Goal: Task Accomplishment & Management: Complete application form

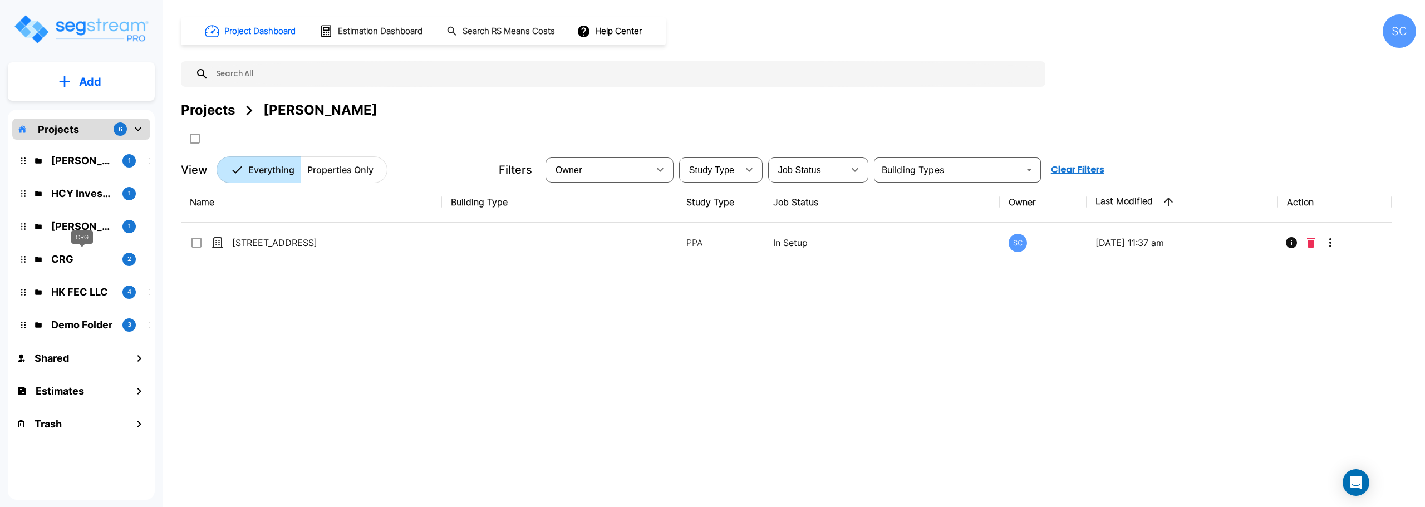
click at [67, 260] on p "CRG" at bounding box center [82, 259] width 62 height 15
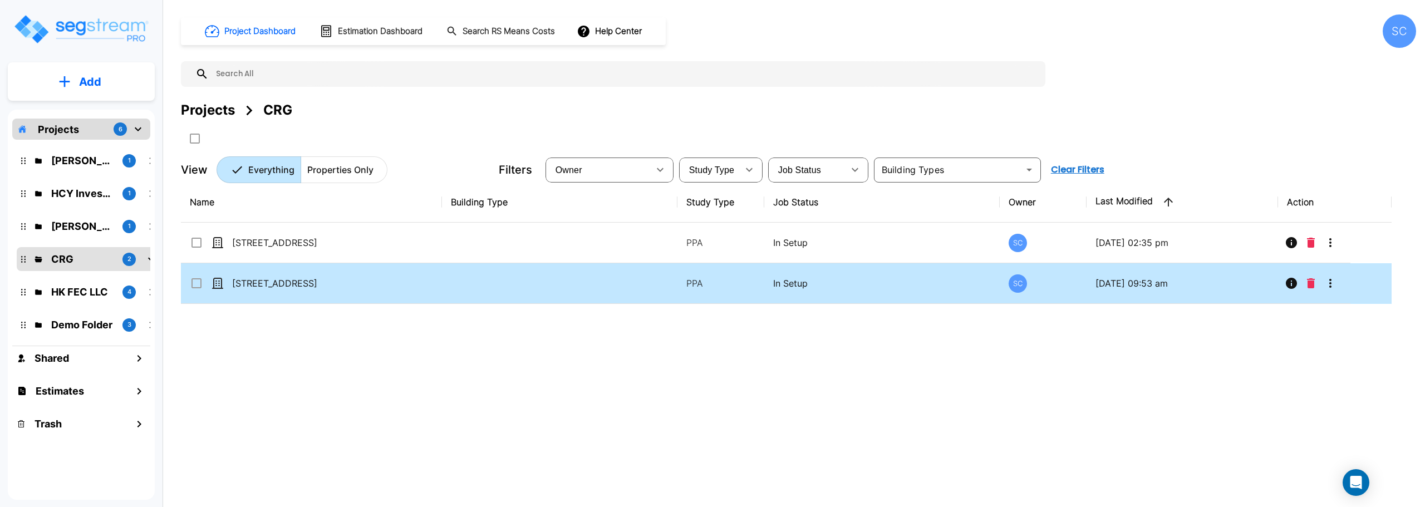
click at [287, 275] on td "[STREET_ADDRESS]" at bounding box center [311, 283] width 261 height 41
checkbox input "true"
click at [287, 275] on td "[STREET_ADDRESS]" at bounding box center [311, 283] width 261 height 41
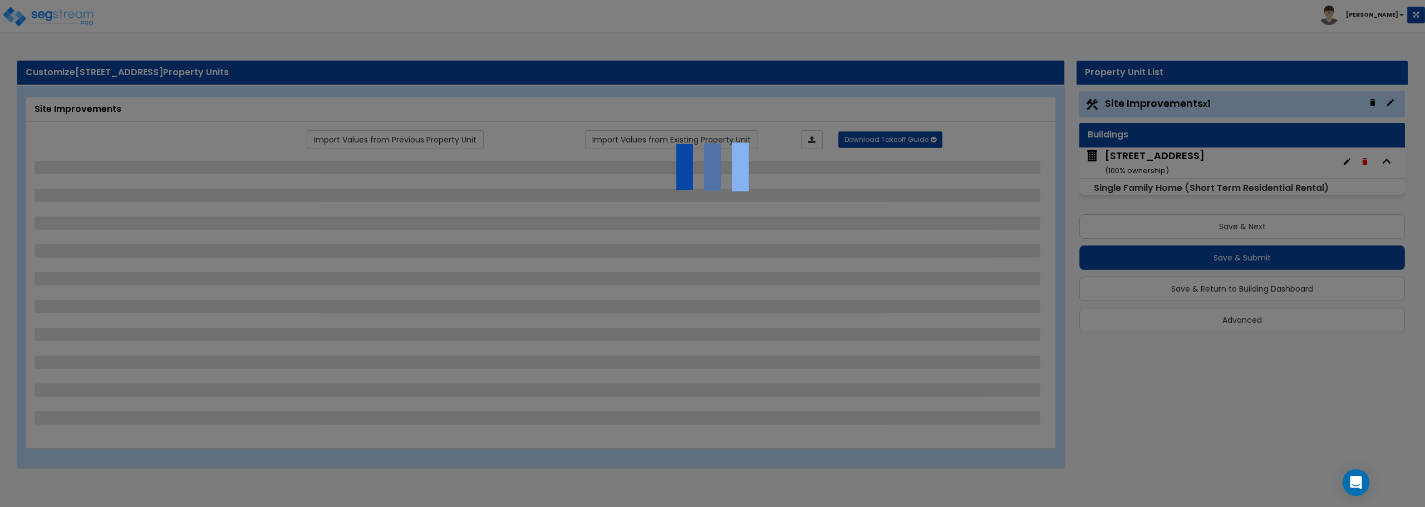
select select "2"
select select "1"
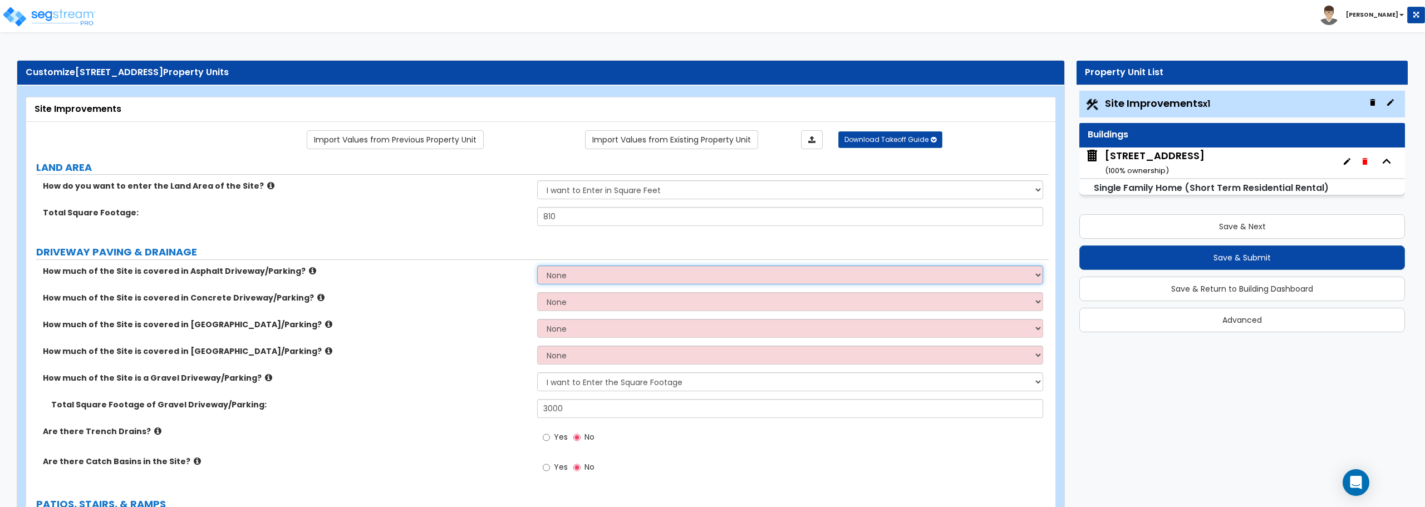
click at [765, 274] on select "None I want to Enter an Approximate Percentage I want to Enter the Square Foota…" at bounding box center [789, 274] width 505 height 19
select select "2"
click at [537, 265] on select "None I want to Enter an Approximate Percentage I want to Enter the Square Foota…" at bounding box center [789, 274] width 505 height 19
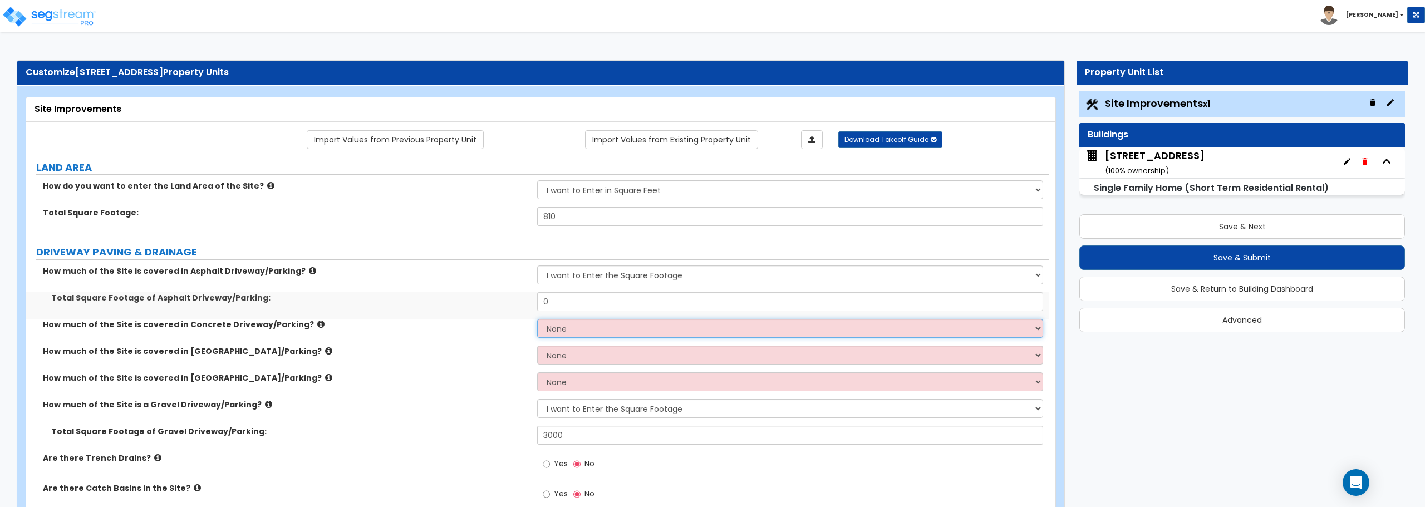
click at [742, 329] on select "None I want to Enter an Approximate Percentage I want to Enter the Square Foota…" at bounding box center [789, 328] width 505 height 19
select select "2"
click at [537, 319] on select "None I want to Enter an Approximate Percentage I want to Enter the Square Foota…" at bounding box center [789, 328] width 505 height 19
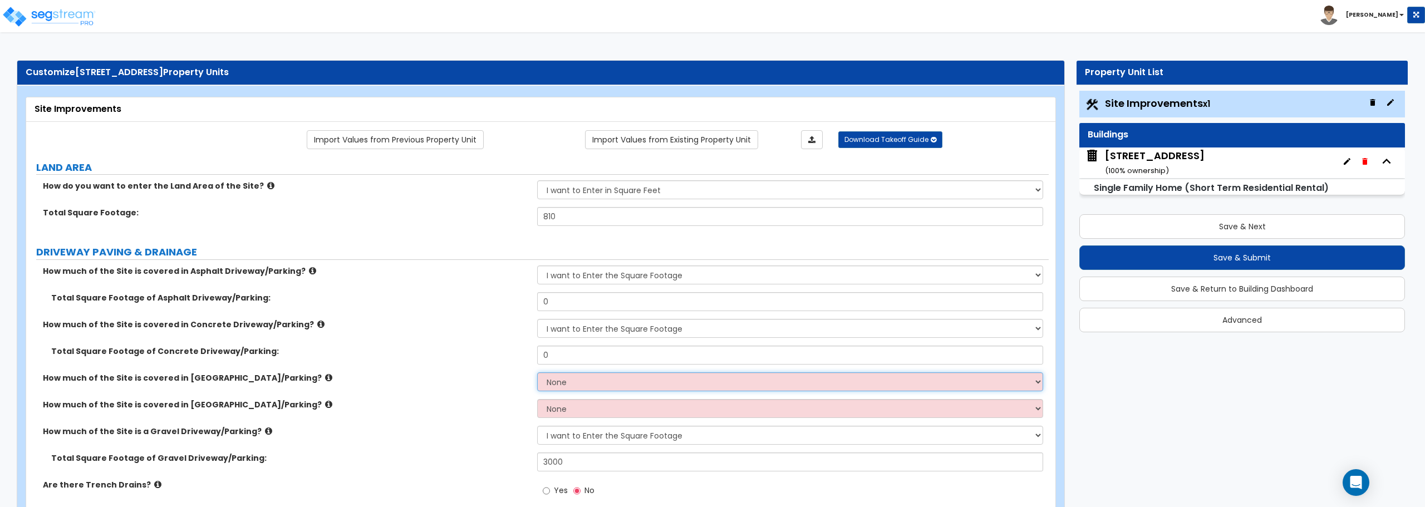
click at [718, 375] on select "None I want to Enter an Approximate Percentage I want to Enter the Square Foota…" at bounding box center [789, 381] width 505 height 19
select select "2"
click at [537, 372] on select "None I want to Enter an Approximate Percentage I want to Enter the Square Foota…" at bounding box center [789, 381] width 505 height 19
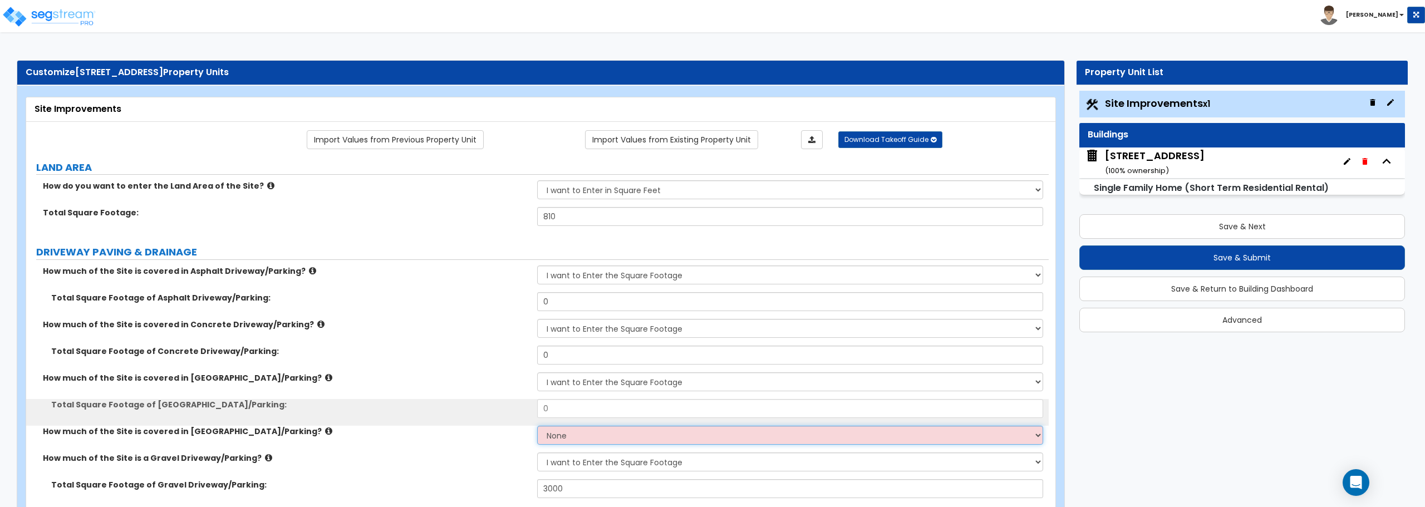
click at [703, 429] on select "None I want to Enter an Approximate Percentage I want to Enter the Square Foota…" at bounding box center [789, 435] width 505 height 19
click at [537, 426] on select "None I want to Enter an Approximate Percentage I want to Enter the Square Foota…" at bounding box center [789, 435] width 505 height 19
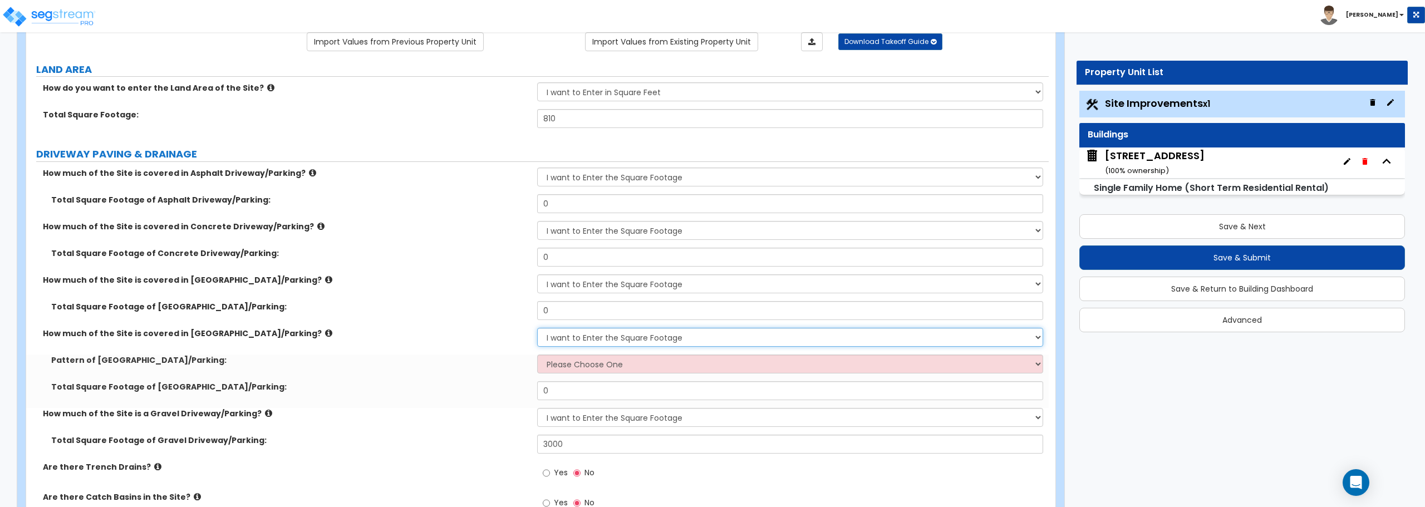
scroll to position [111, 0]
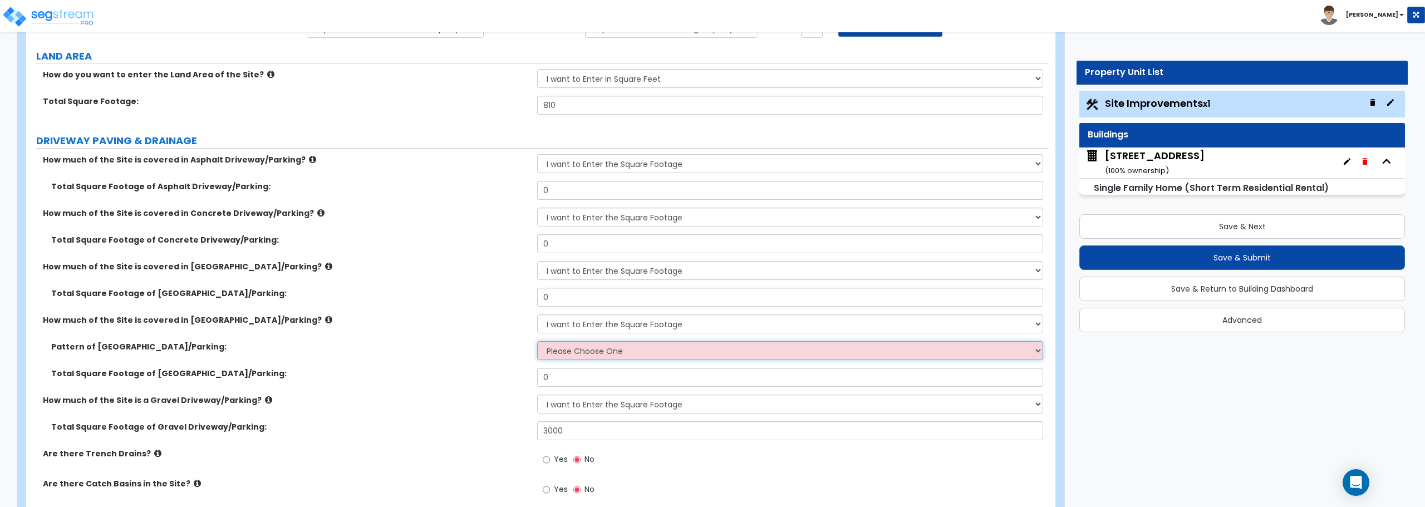
click at [669, 351] on select "Please Choose One Irregular Rectangular" at bounding box center [789, 350] width 505 height 19
click at [675, 326] on select "None I want to Enter an Approximate Percentage I want to Enter the Square Foota…" at bounding box center [789, 323] width 505 height 19
select select "0"
click at [537, 314] on select "None I want to Enter an Approximate Percentage I want to Enter the Square Foota…" at bounding box center [789, 323] width 505 height 19
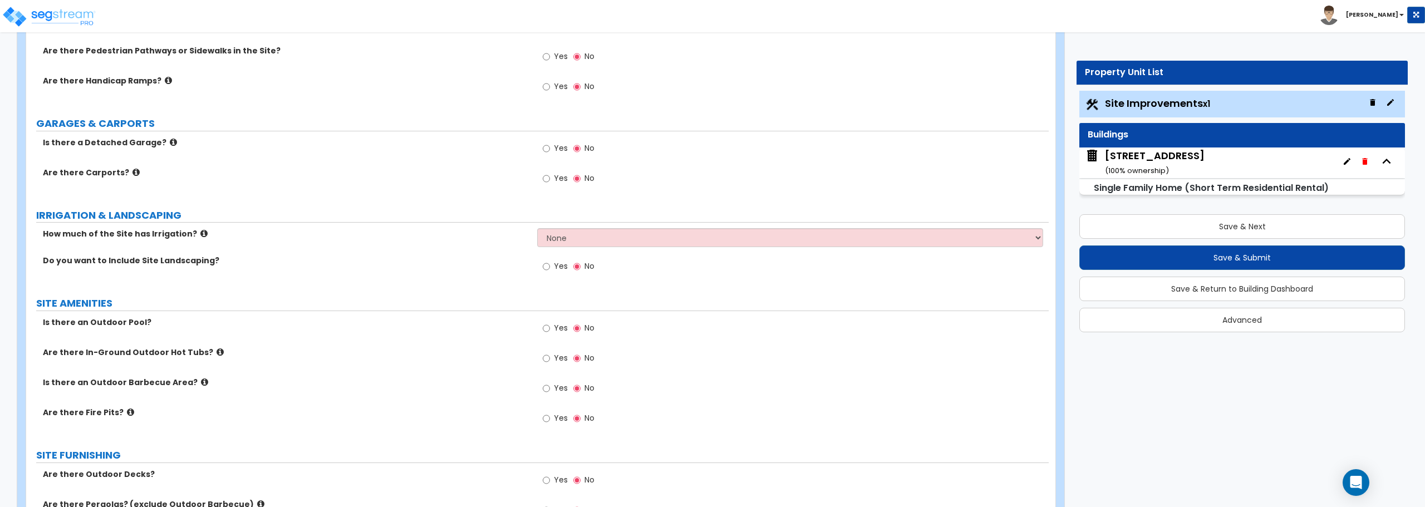
scroll to position [724, 0]
click at [627, 232] on select "None I want to Enter an Approximate Percentage I want to Enter the Square Foota…" at bounding box center [789, 237] width 505 height 19
select select "2"
click at [537, 228] on select "None I want to Enter an Approximate Percentage I want to Enter the Square Foota…" at bounding box center [789, 237] width 505 height 19
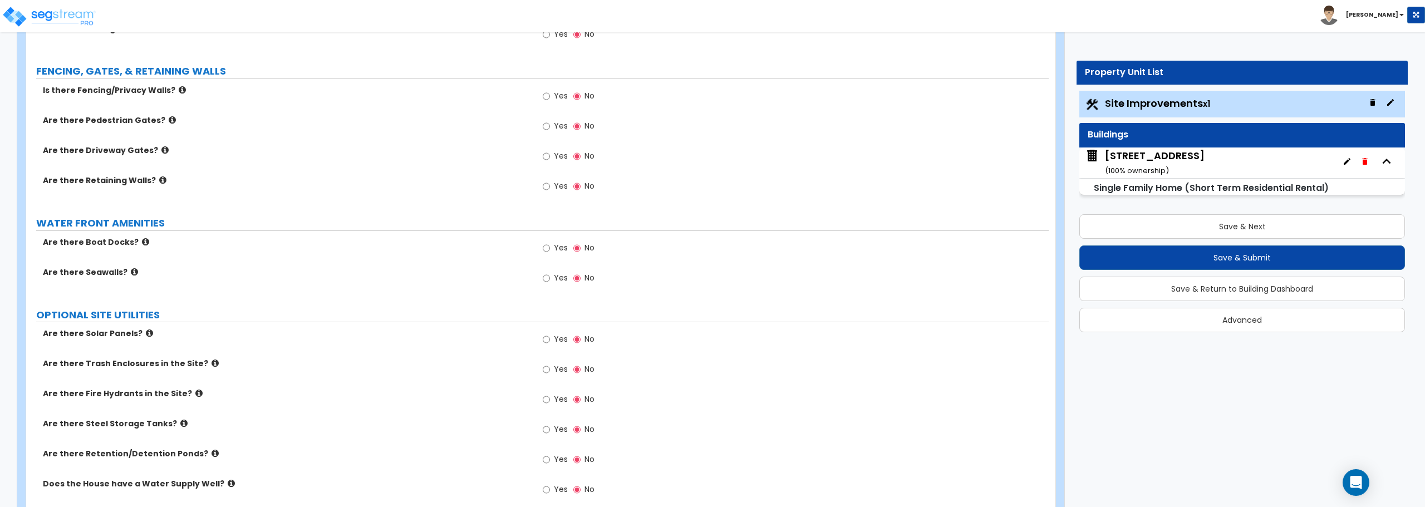
scroll to position [1489, 0]
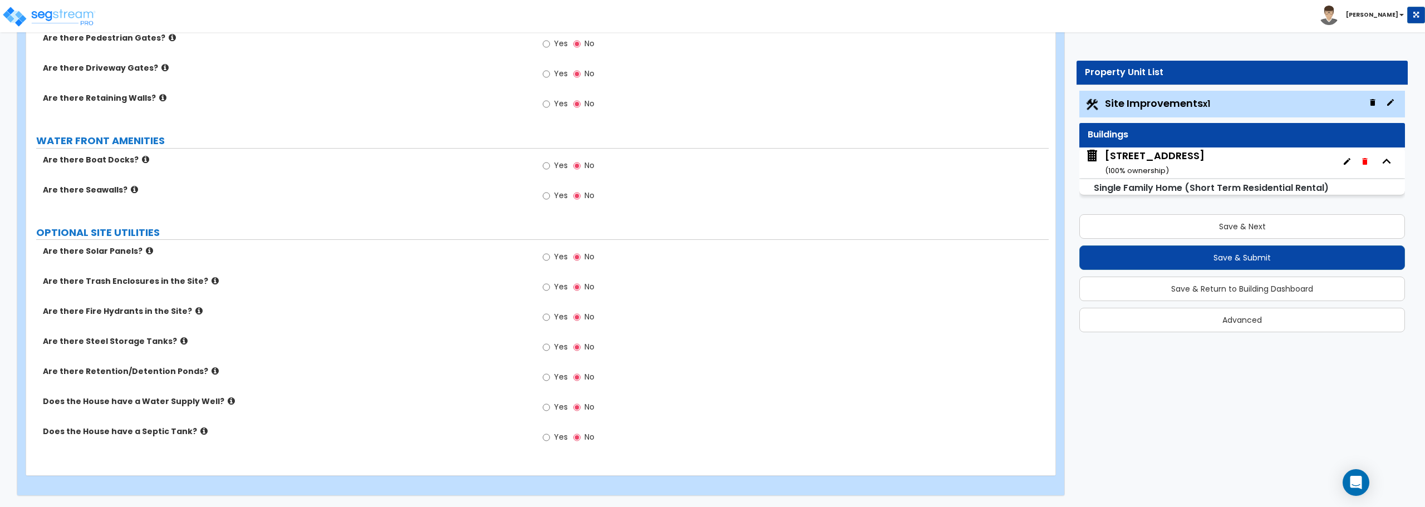
click at [1137, 153] on div "5284 S 118th Rd ( 100 % ownership)" at bounding box center [1155, 163] width 100 height 28
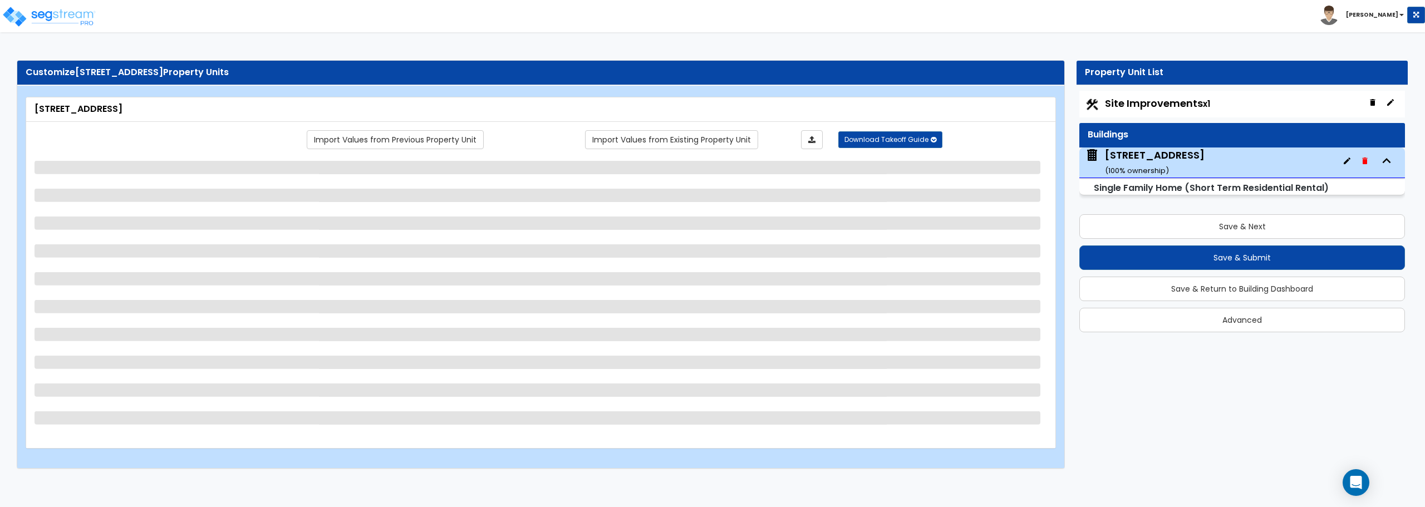
scroll to position [0, 0]
select select "1"
select select "7"
select select "3"
select select "2"
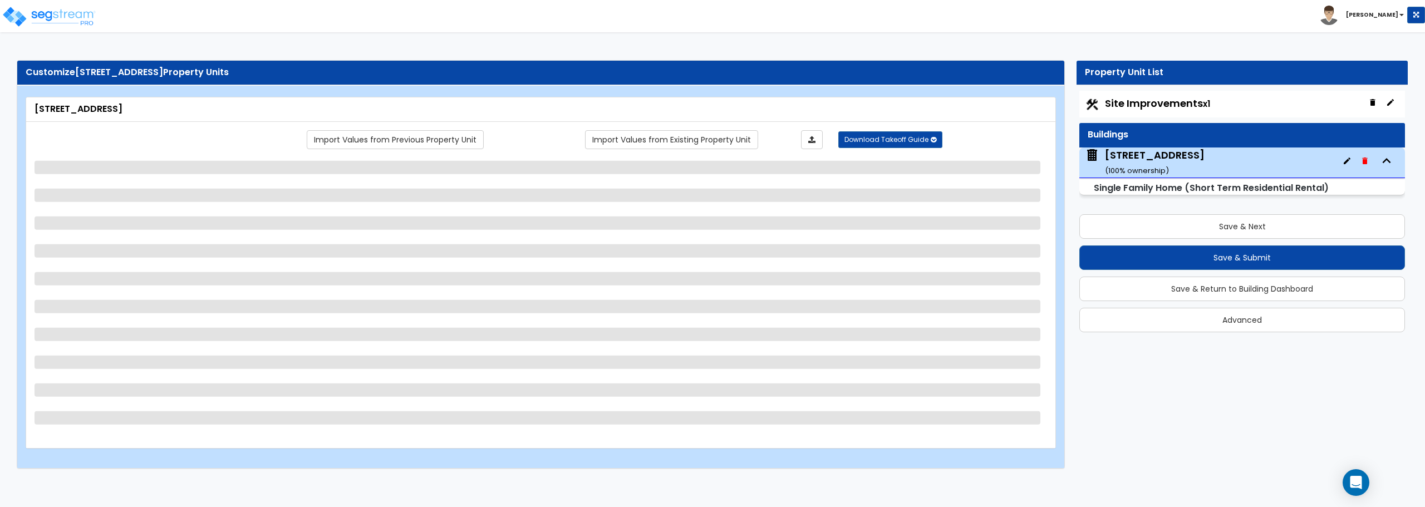
select select "1"
select select "2"
select select "11"
select select "3"
select select "1"
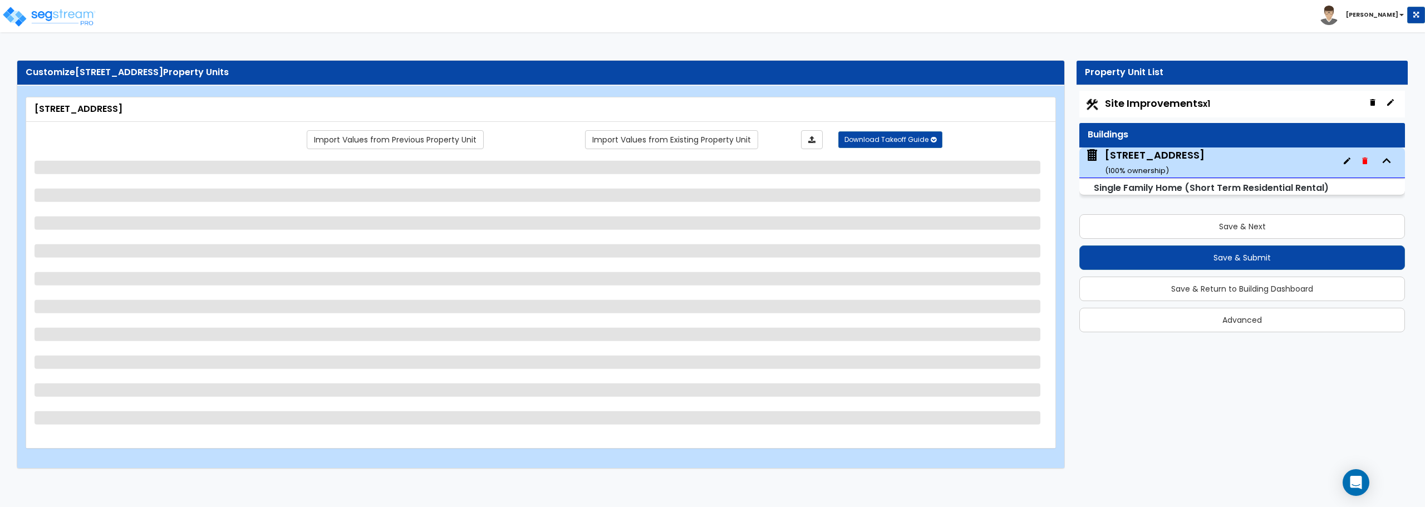
select select "1"
select select "4"
select select "1"
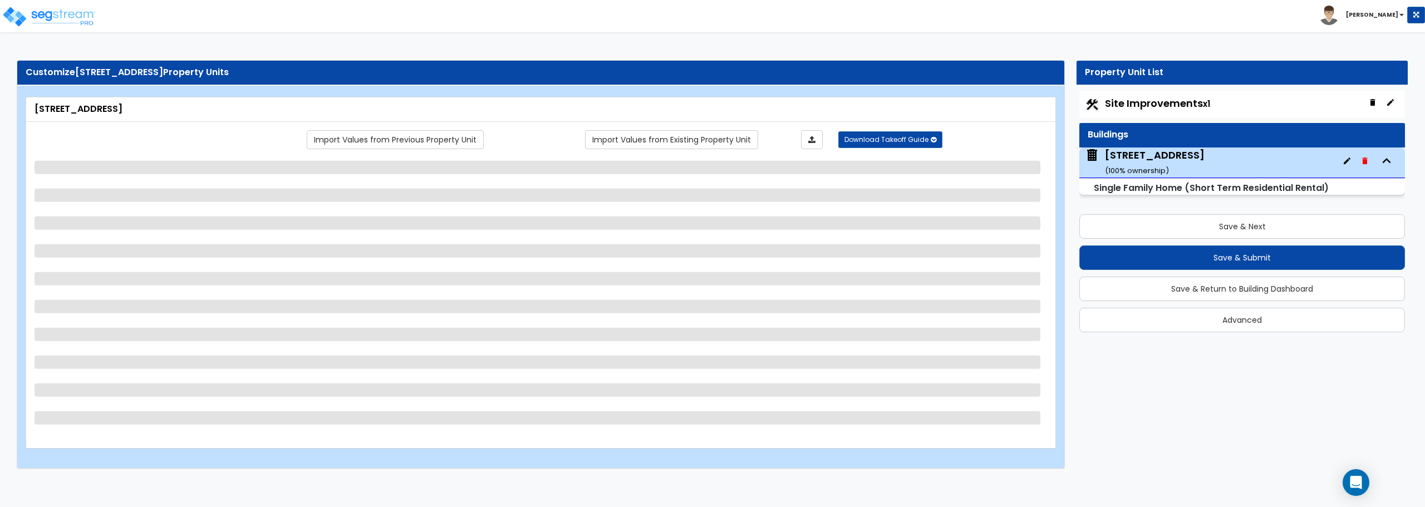
select select "1"
select select "2"
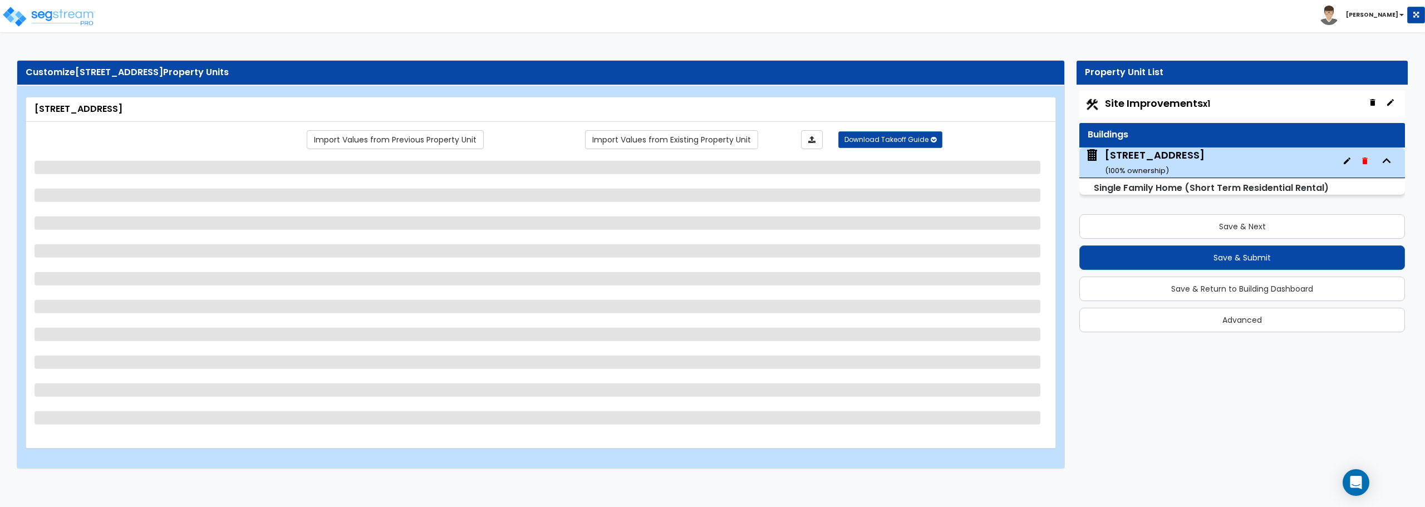
select select "2"
select select "1"
select select "4"
select select "3"
select select "2"
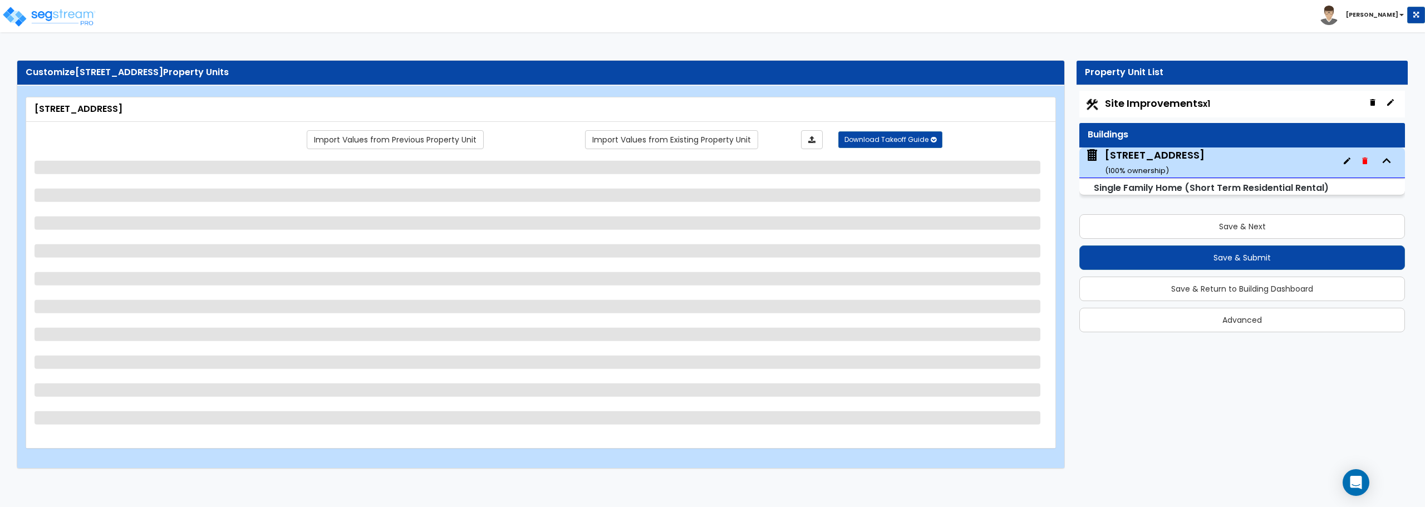
select select "3"
select select "5"
select select "1"
select select "2"
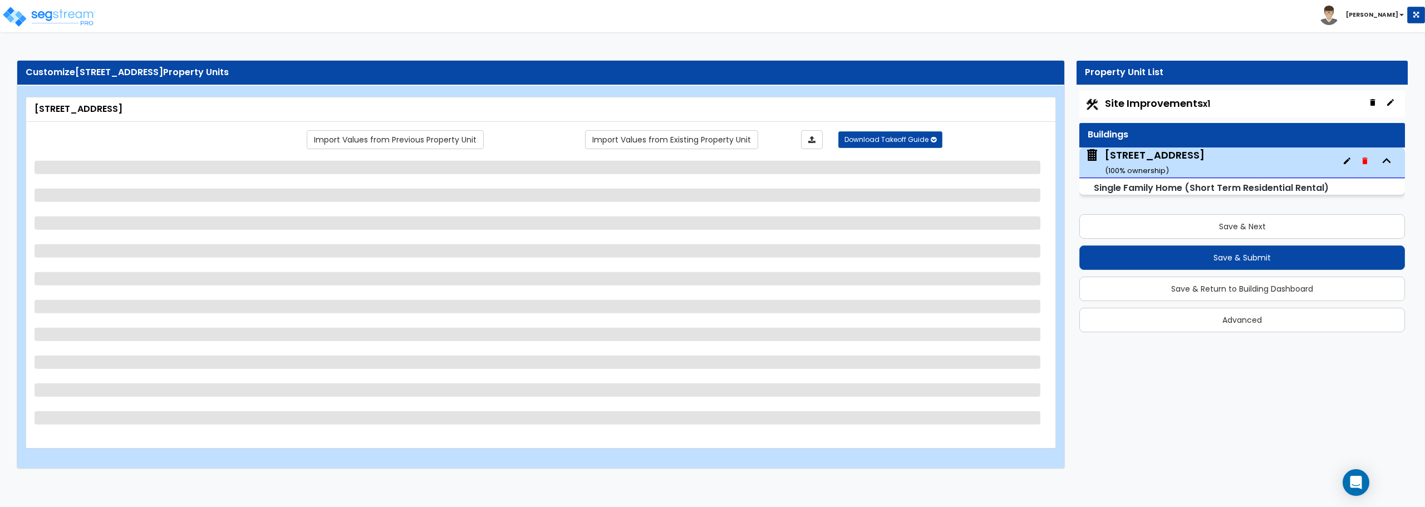
select select "2"
select select "1"
select select "2"
select select "1"
select select "3"
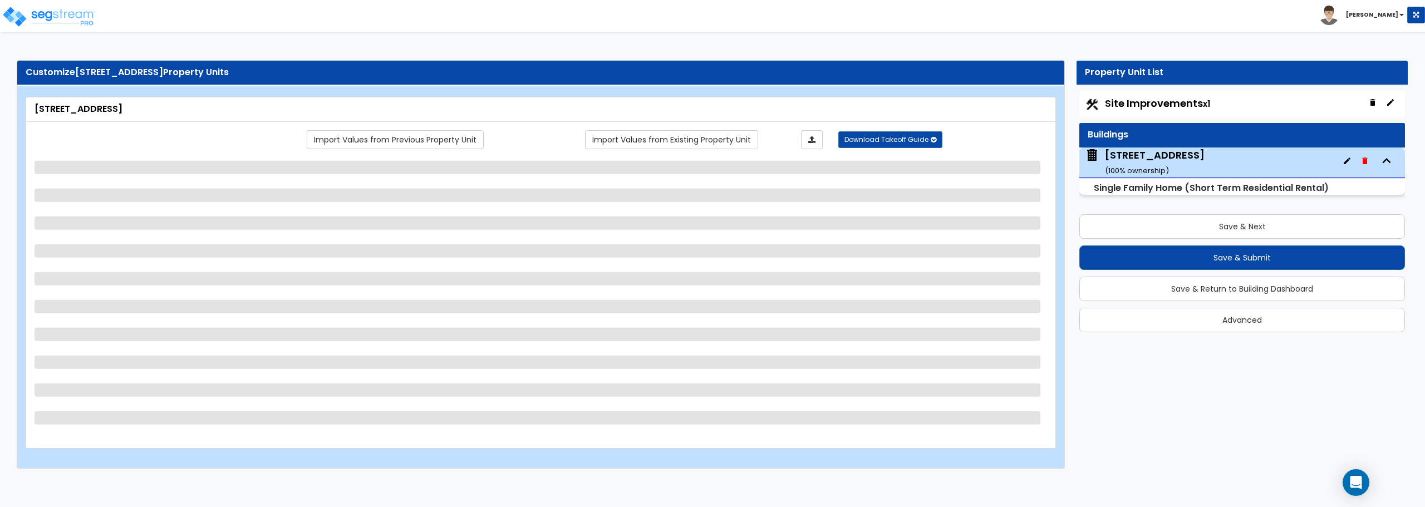
select select "5"
select select "1"
select select "5"
select select "1"
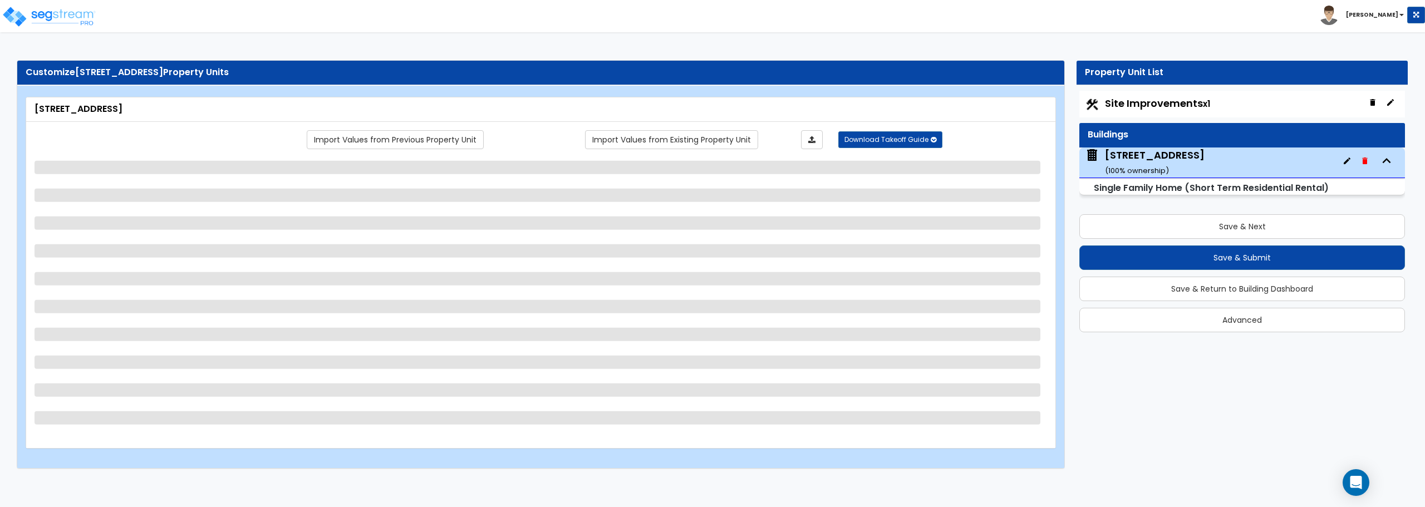
select select "2"
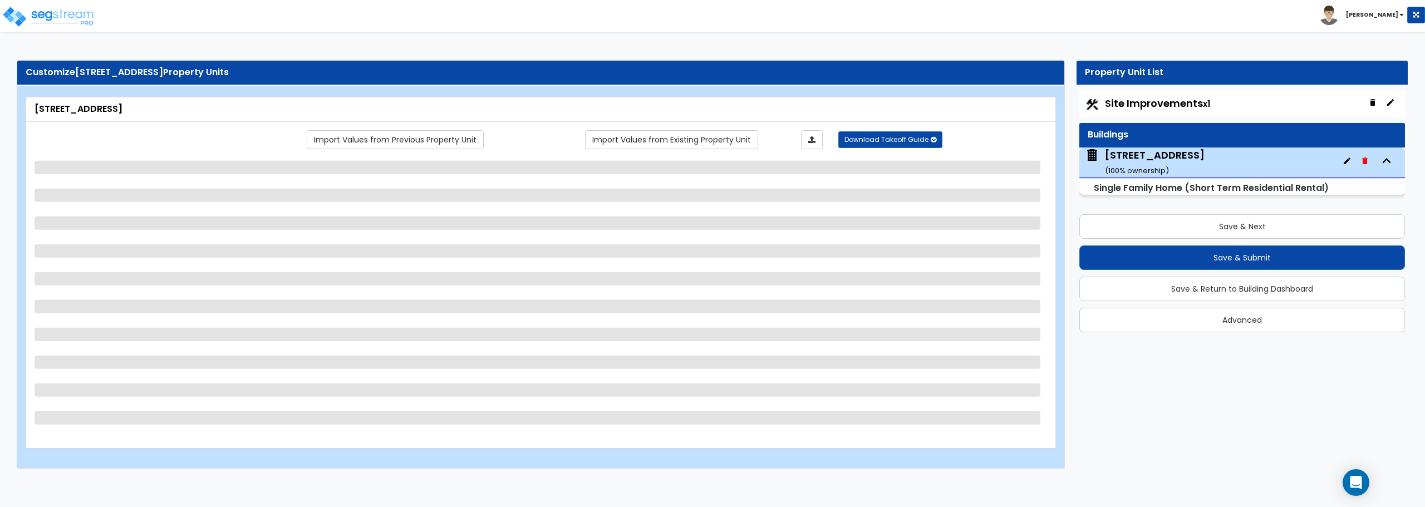
select select "2"
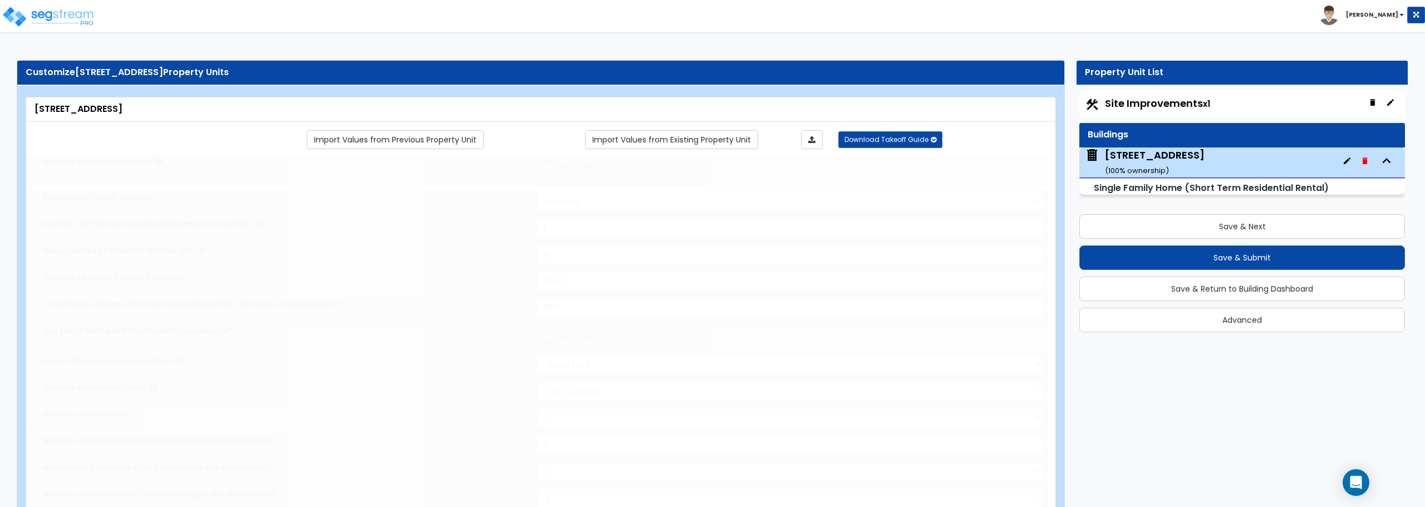
type input "2"
select select "1"
select select "2"
type input "2"
select select "2"
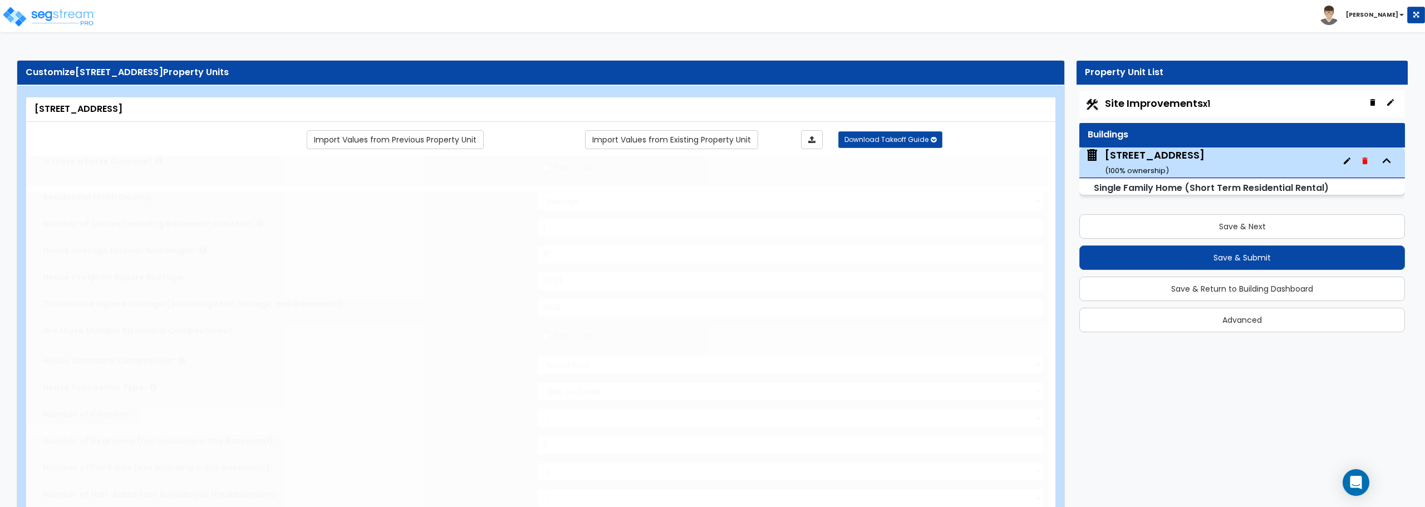
type input "4"
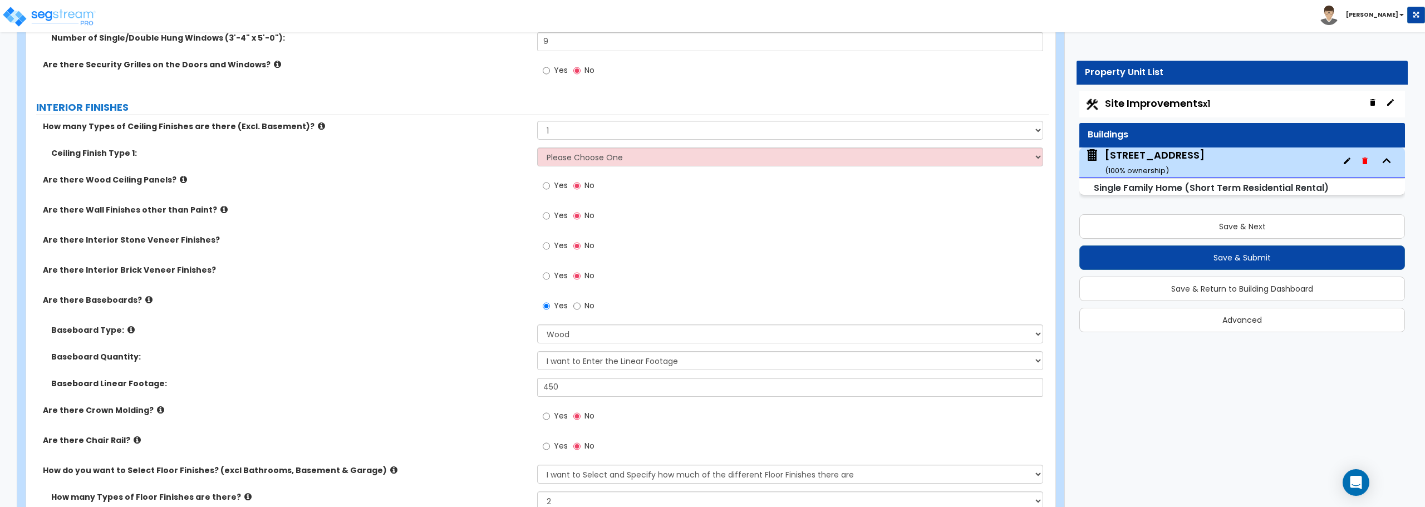
scroll to position [2226, 0]
